Goal: Task Accomplishment & Management: Manage account settings

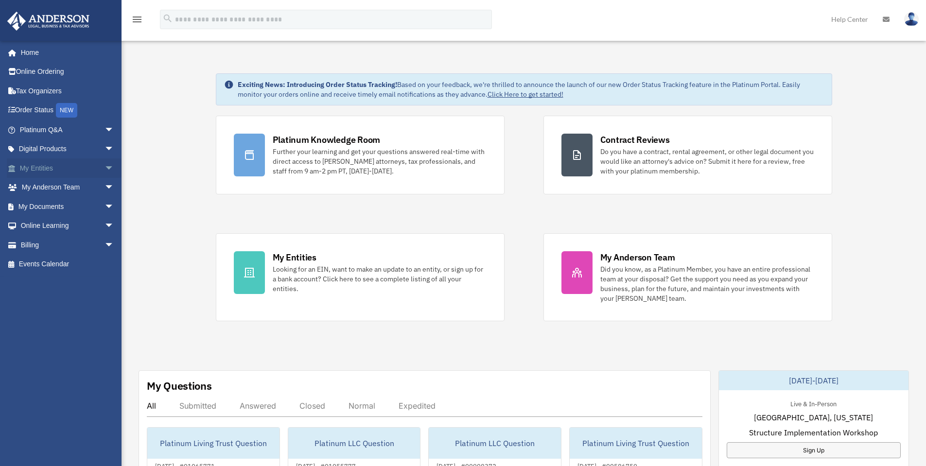
click at [104, 168] on span "arrow_drop_down" at bounding box center [113, 168] width 19 height 20
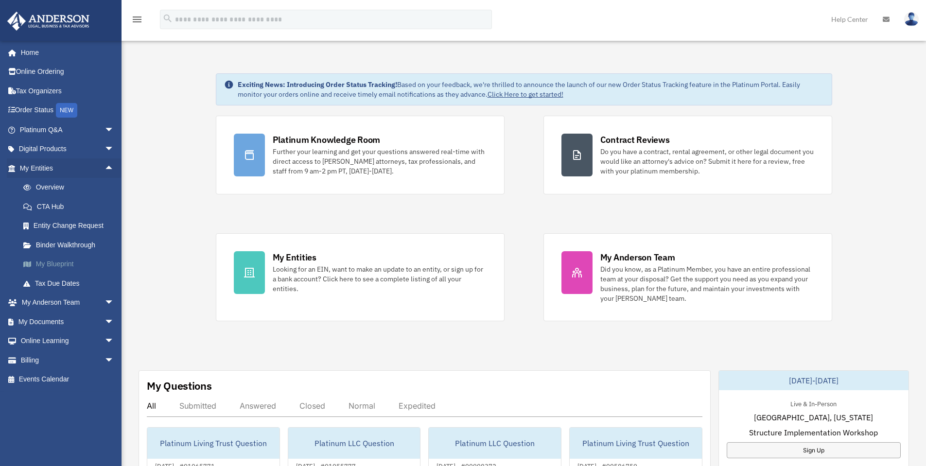
click at [61, 266] on link "My Blueprint" at bounding box center [71, 264] width 115 height 19
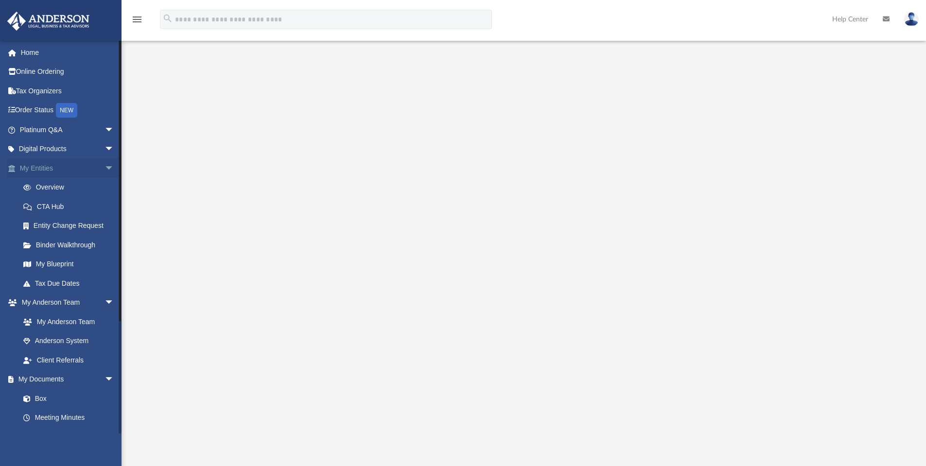
click at [104, 168] on span "arrow_drop_down" at bounding box center [113, 168] width 19 height 20
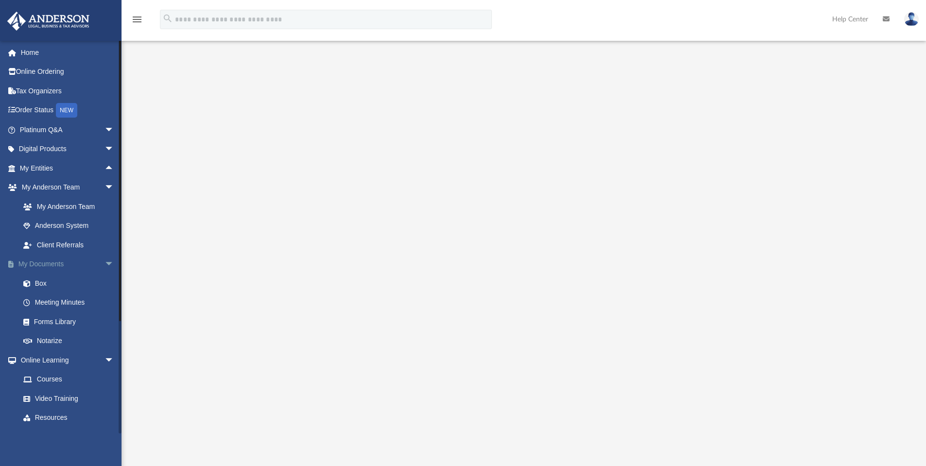
click at [109, 267] on span "arrow_drop_down" at bounding box center [113, 265] width 19 height 20
click at [106, 190] on span "arrow_drop_down" at bounding box center [113, 188] width 19 height 20
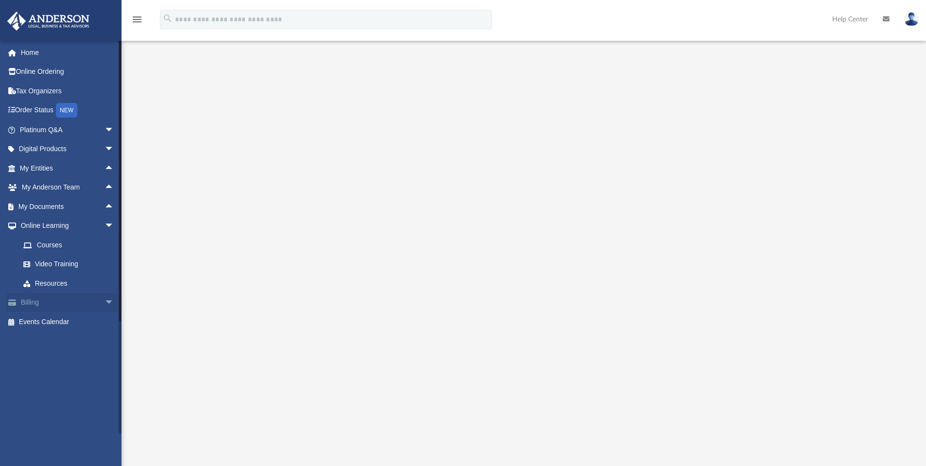
click at [104, 303] on span "arrow_drop_down" at bounding box center [113, 303] width 19 height 20
click at [51, 340] on link "Past Invoices" at bounding box center [71, 341] width 115 height 19
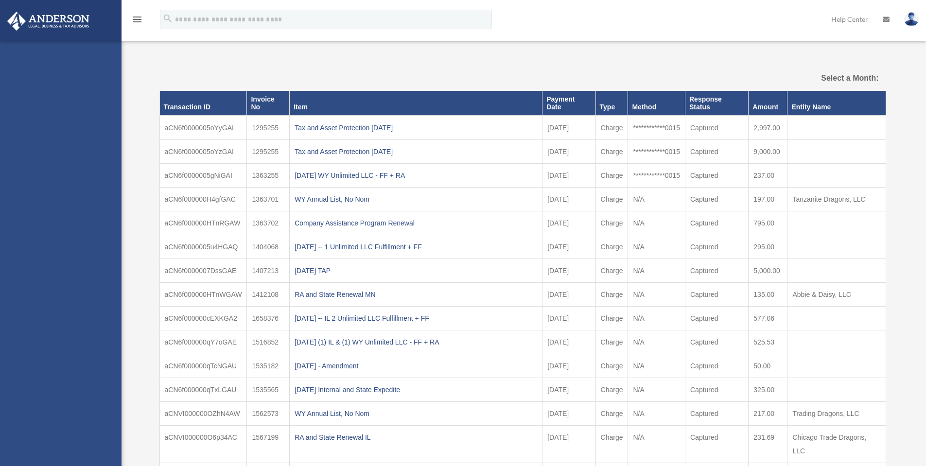
select select
